Goal: Check status: Check status

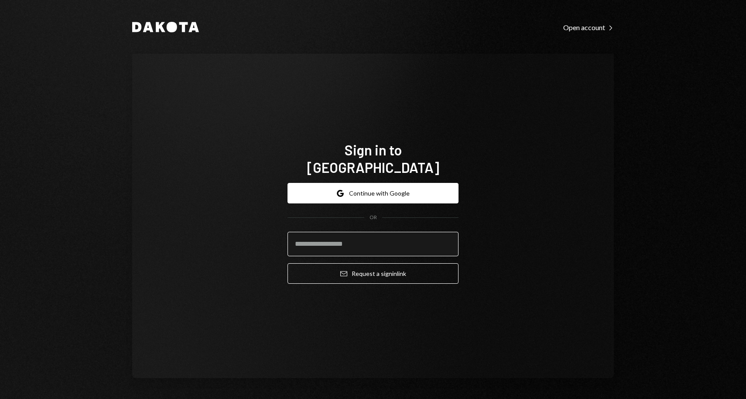
click at [337, 235] on input "email" at bounding box center [372, 244] width 171 height 24
type input "**********"
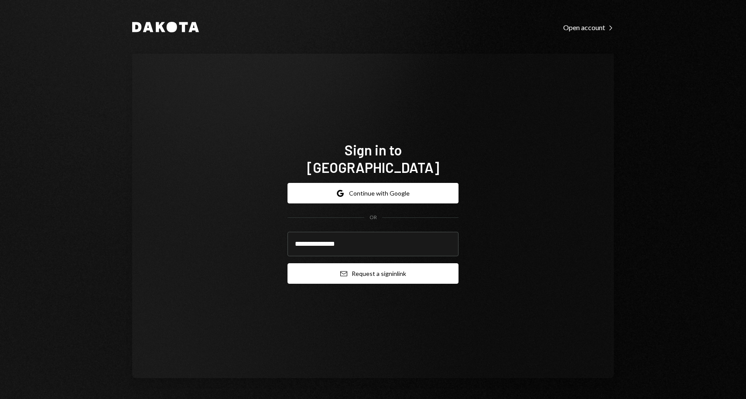
click at [325, 269] on button "Email Request a sign in link" at bounding box center [372, 273] width 171 height 20
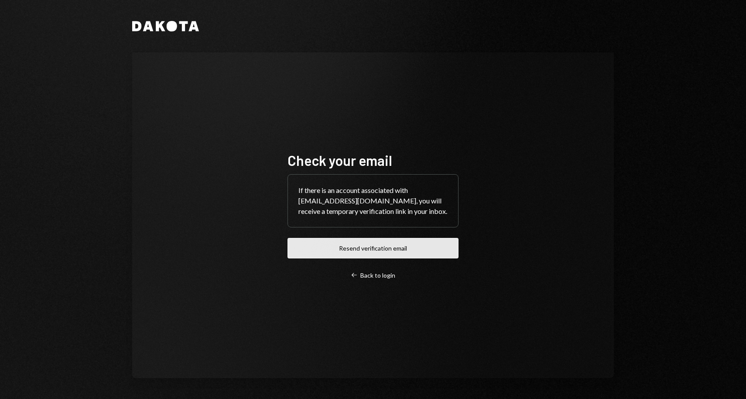
click at [319, 249] on button "Resend verification email" at bounding box center [372, 248] width 171 height 20
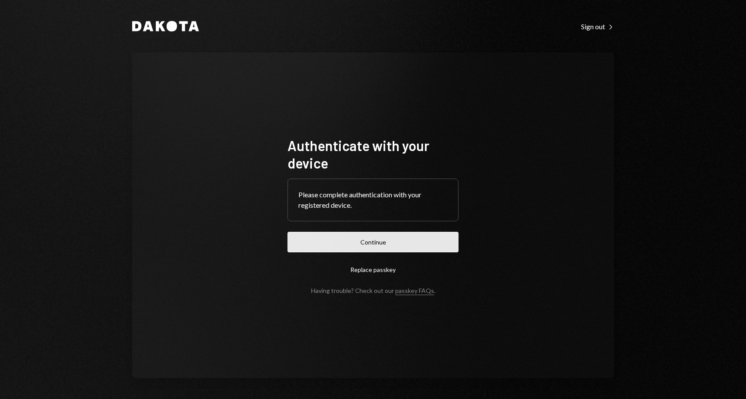
click at [343, 237] on button "Continue" at bounding box center [372, 242] width 171 height 20
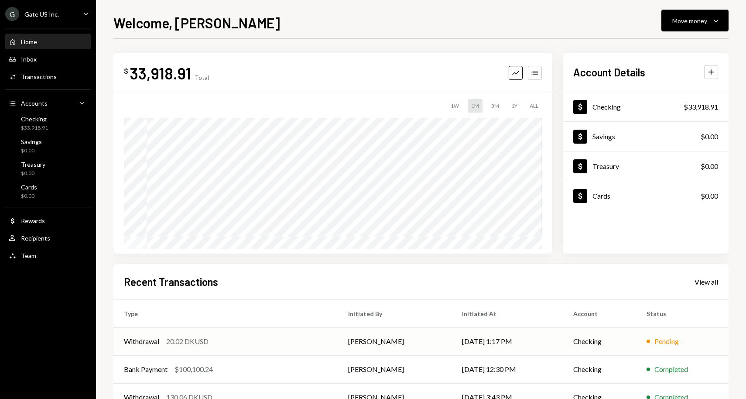
click at [180, 339] on div "20.02 DKUSD" at bounding box center [187, 341] width 42 height 10
